Goal: Browse casually

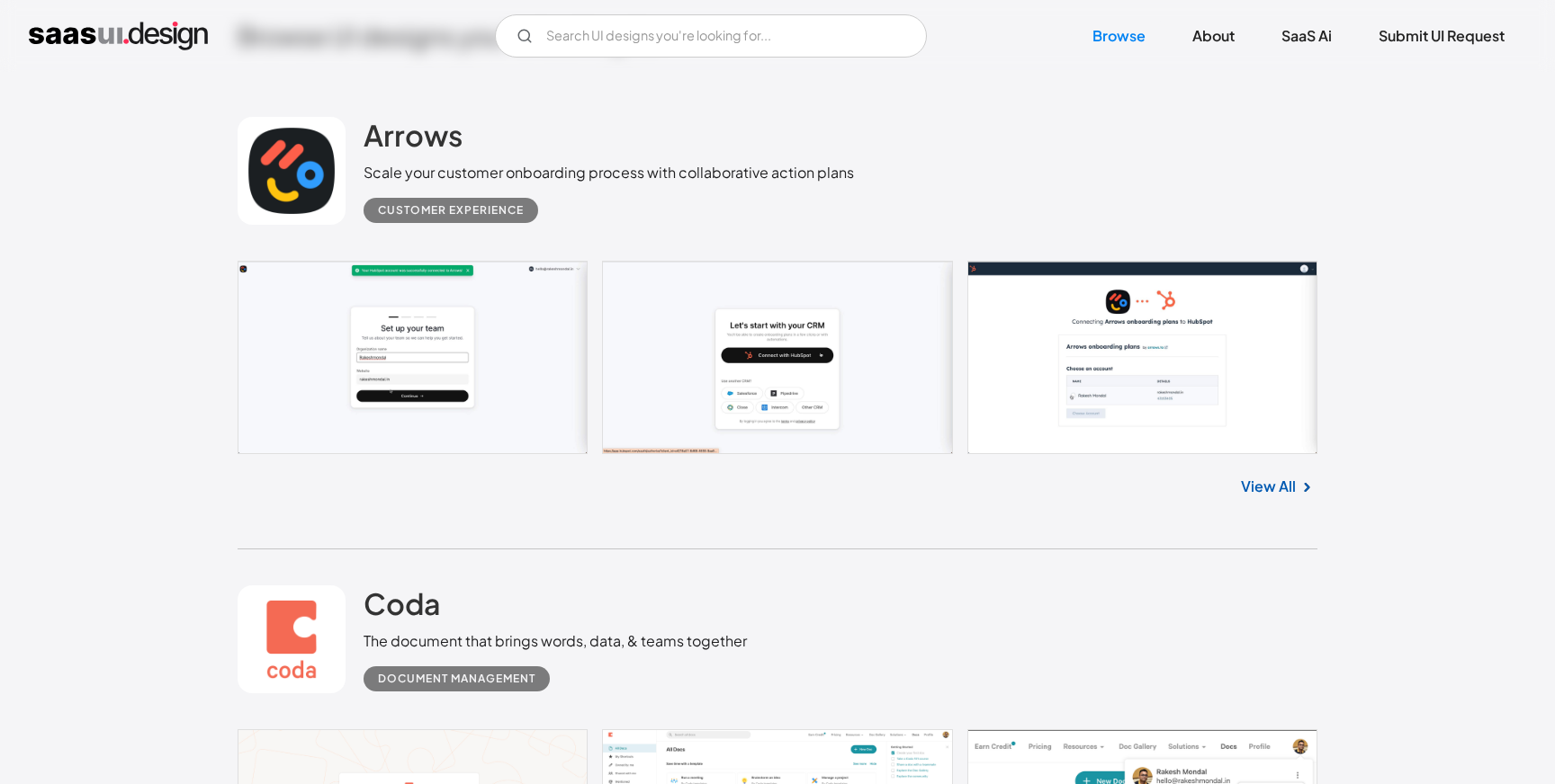
scroll to position [513, 0]
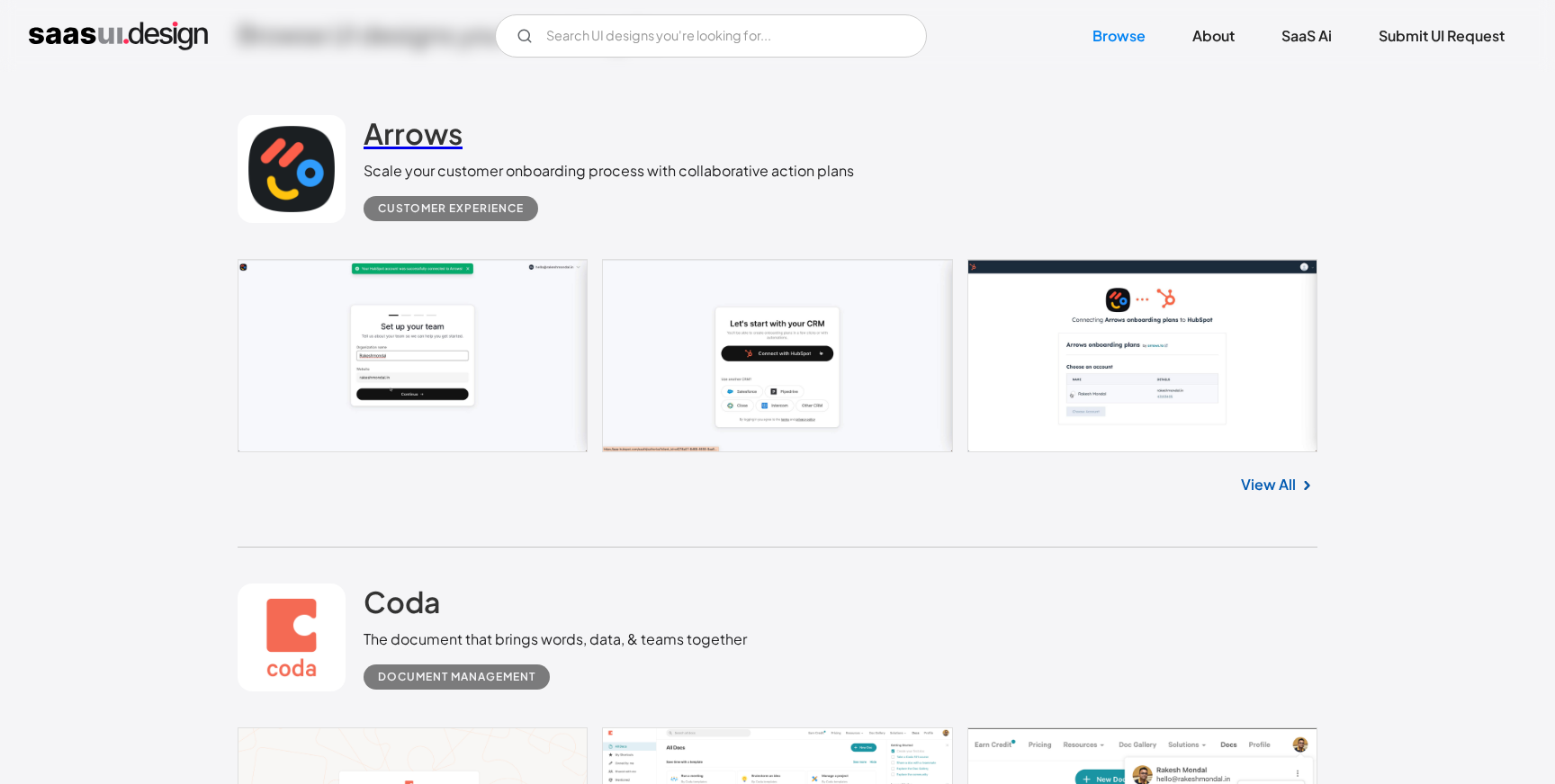
click at [427, 135] on h2 "Arrows" at bounding box center [413, 133] width 99 height 36
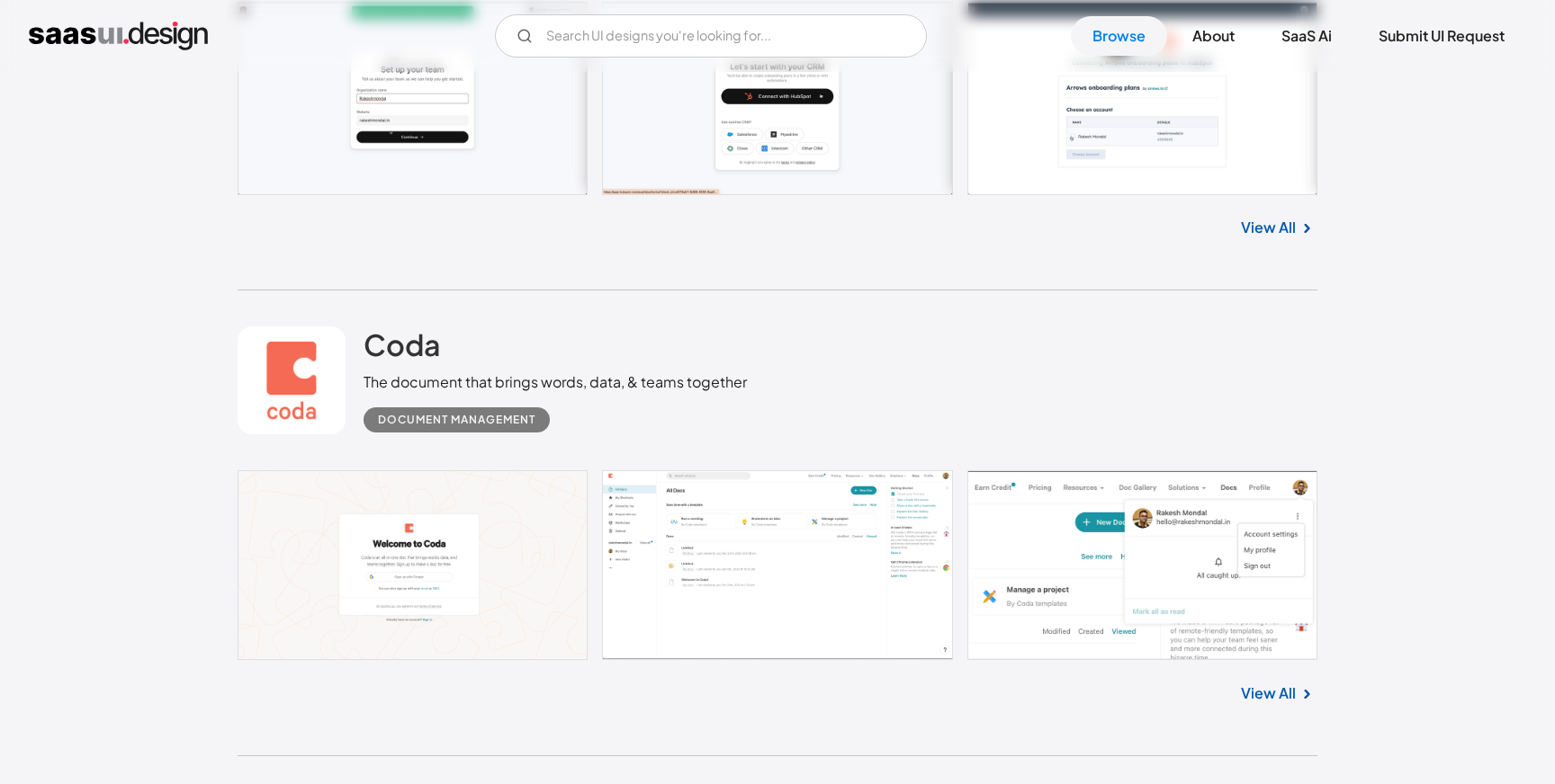
scroll to position [886, 0]
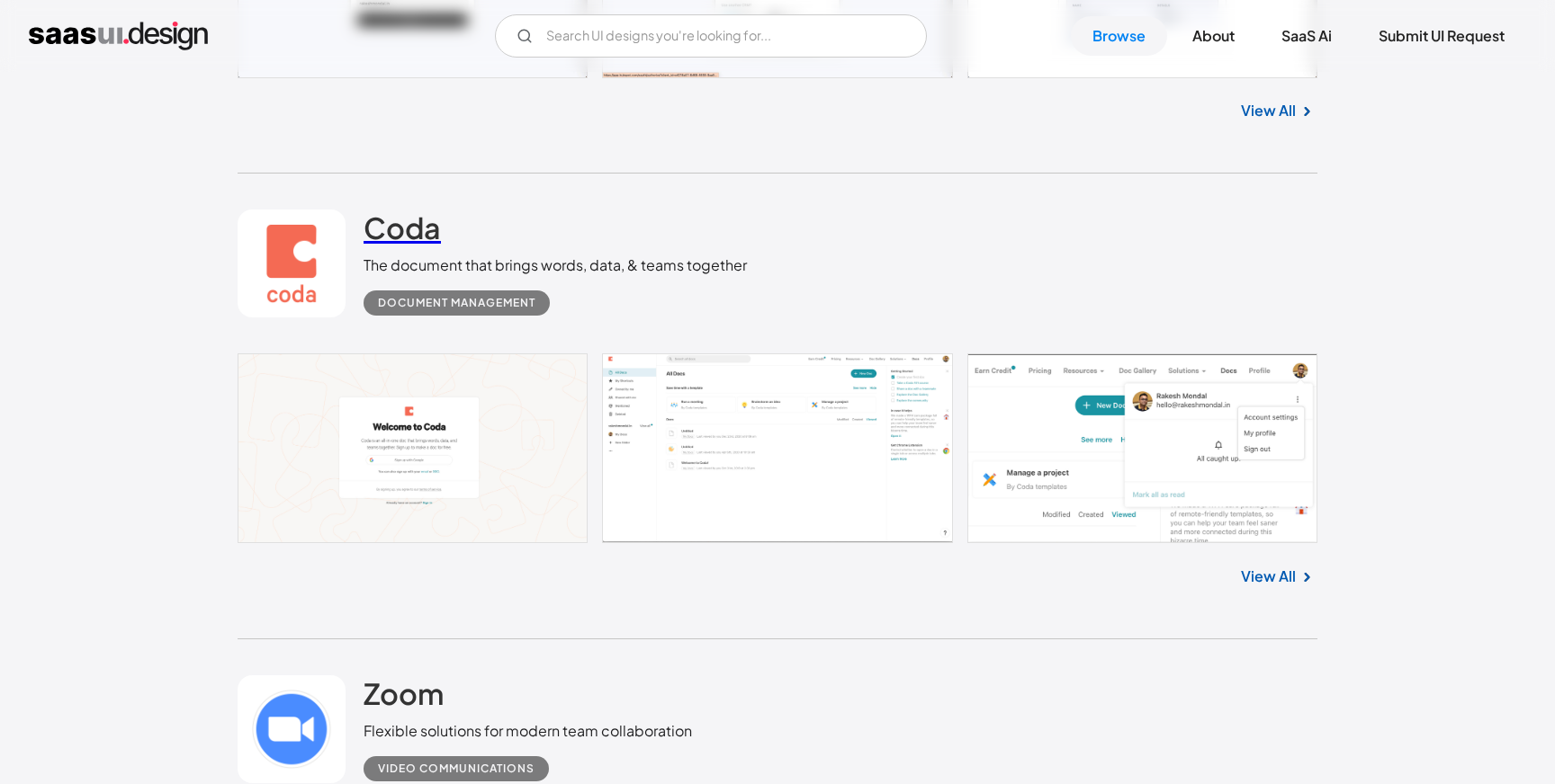
click at [408, 234] on h2 "Coda" at bounding box center [402, 228] width 77 height 36
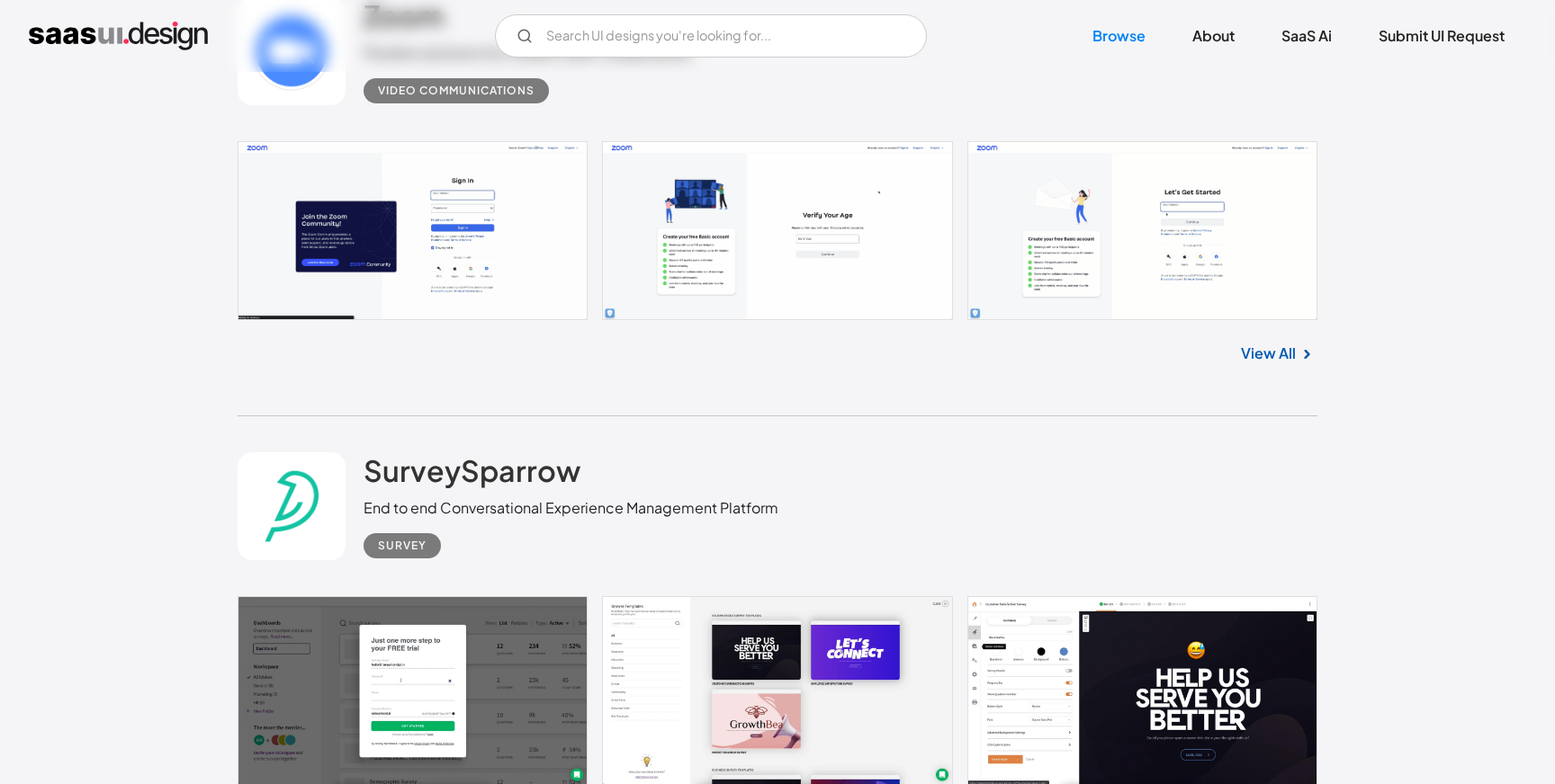
scroll to position [1700, 0]
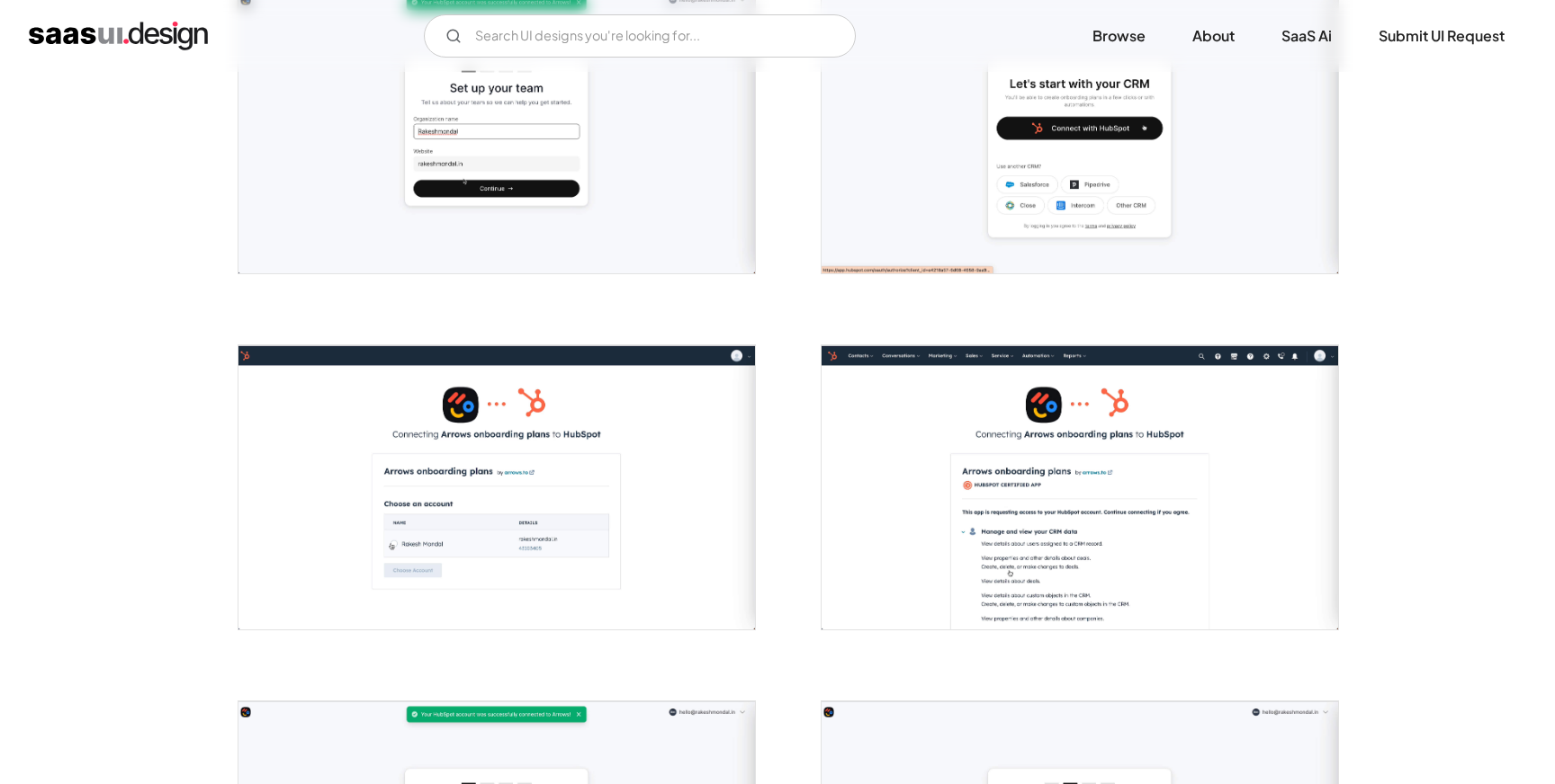
scroll to position [427, 0]
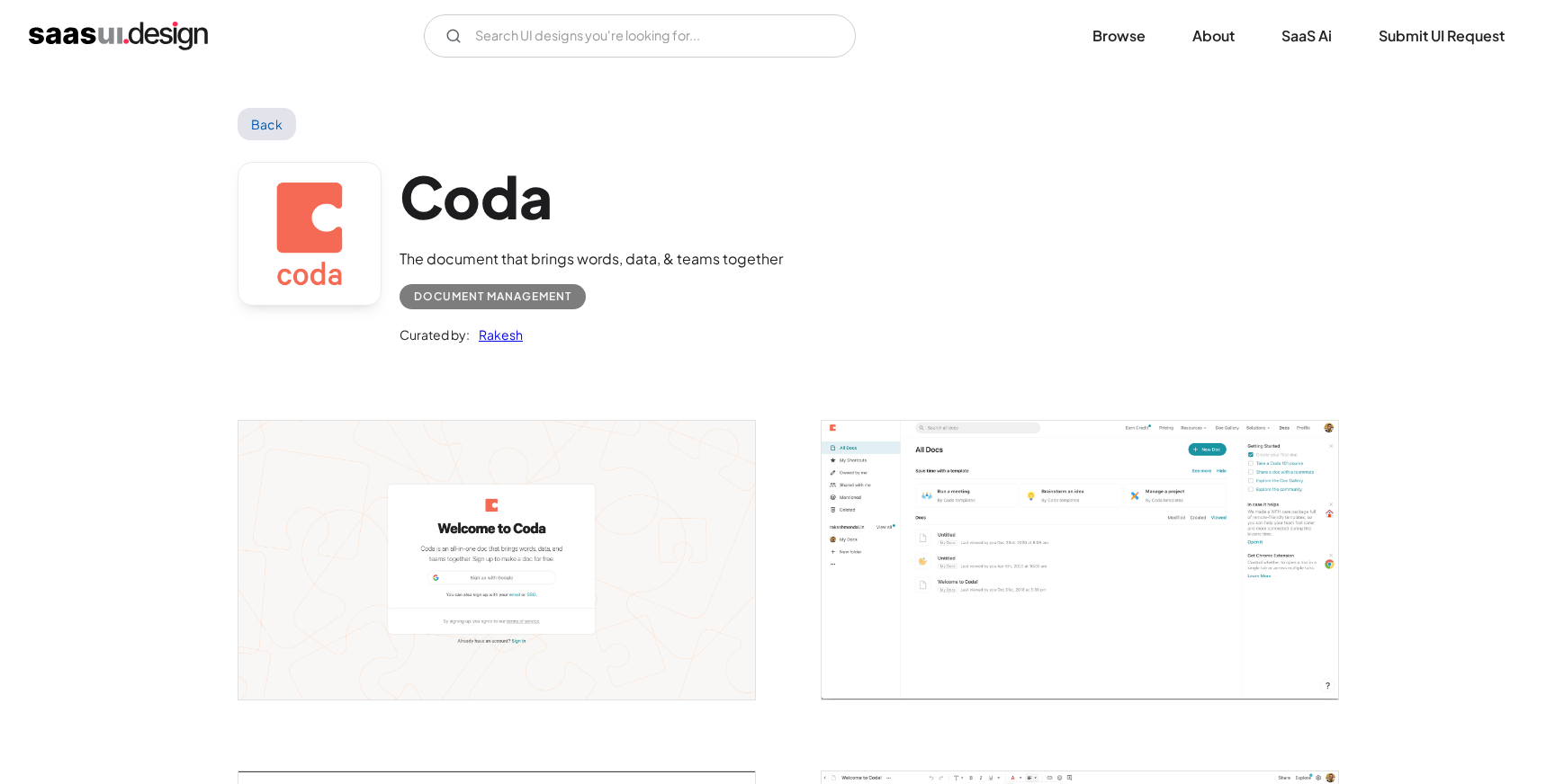
scroll to position [11, 0]
